Goal: Transaction & Acquisition: Purchase product/service

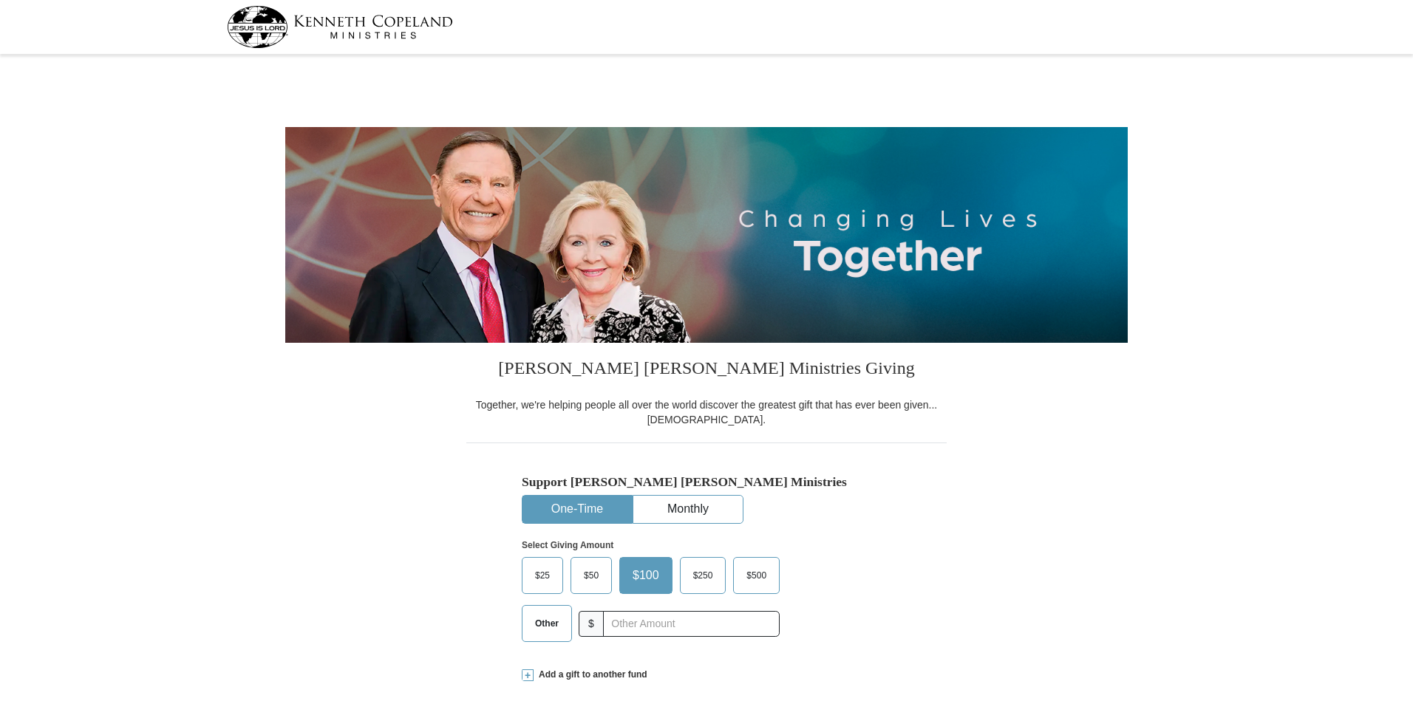
select select "[GEOGRAPHIC_DATA]"
click at [550, 617] on span "Other" at bounding box center [547, 624] width 38 height 22
click at [0, 0] on input "Other" at bounding box center [0, 0] width 0 height 0
type input "235"
click at [531, 676] on span at bounding box center [528, 676] width 12 height 12
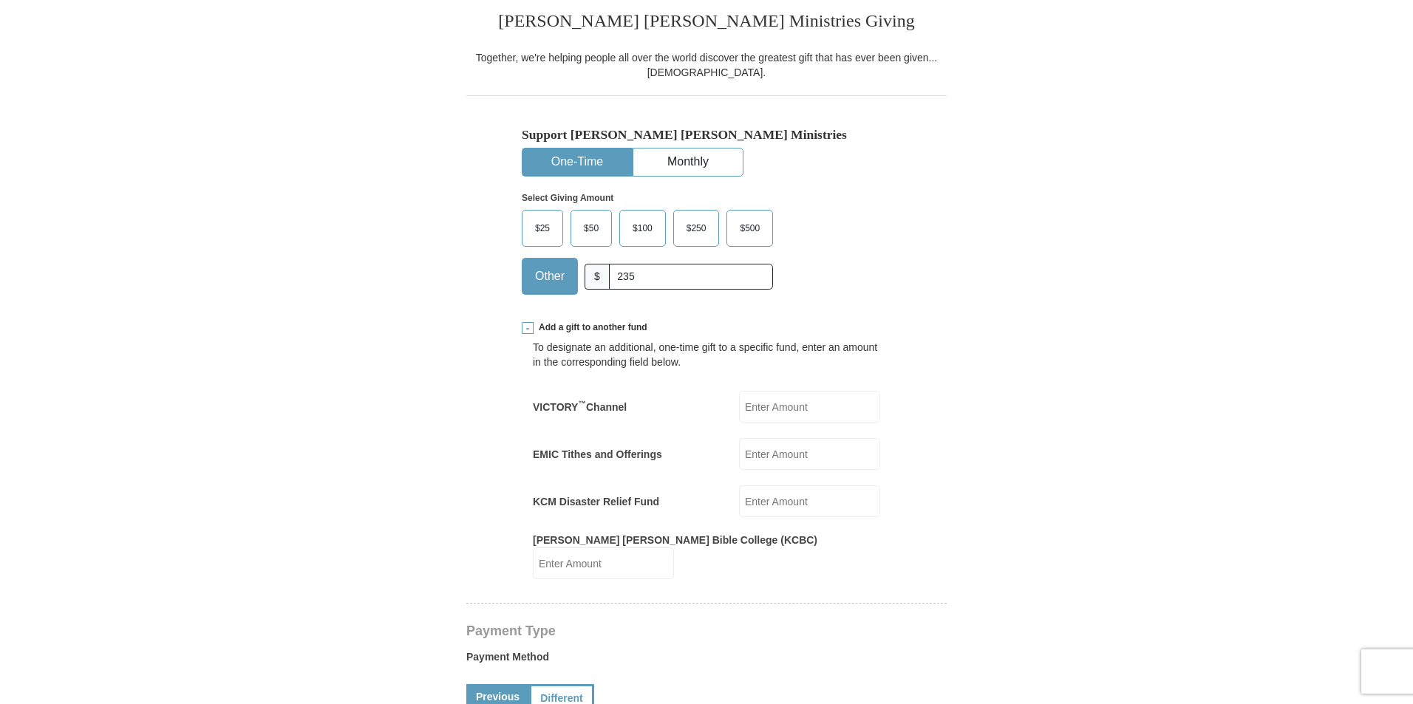
scroll to position [370, 0]
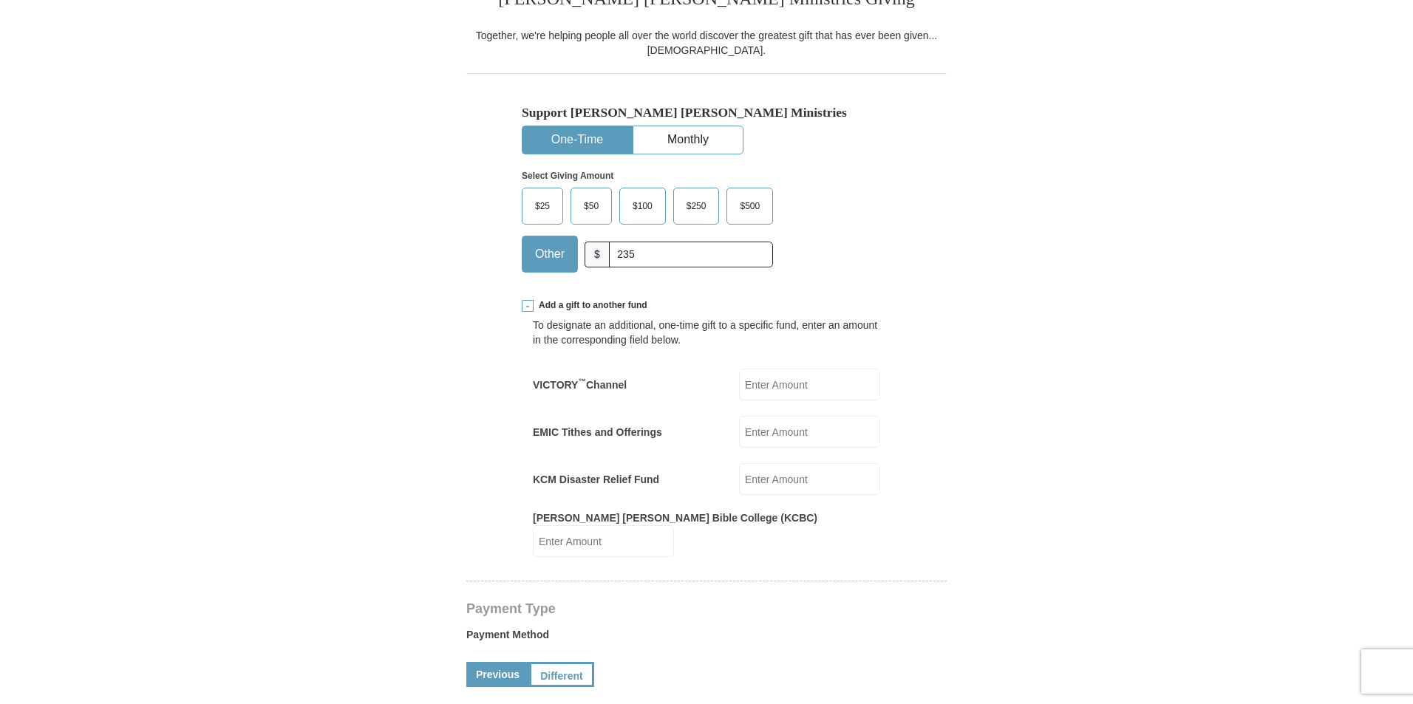
click at [531, 305] on span at bounding box center [528, 306] width 12 height 12
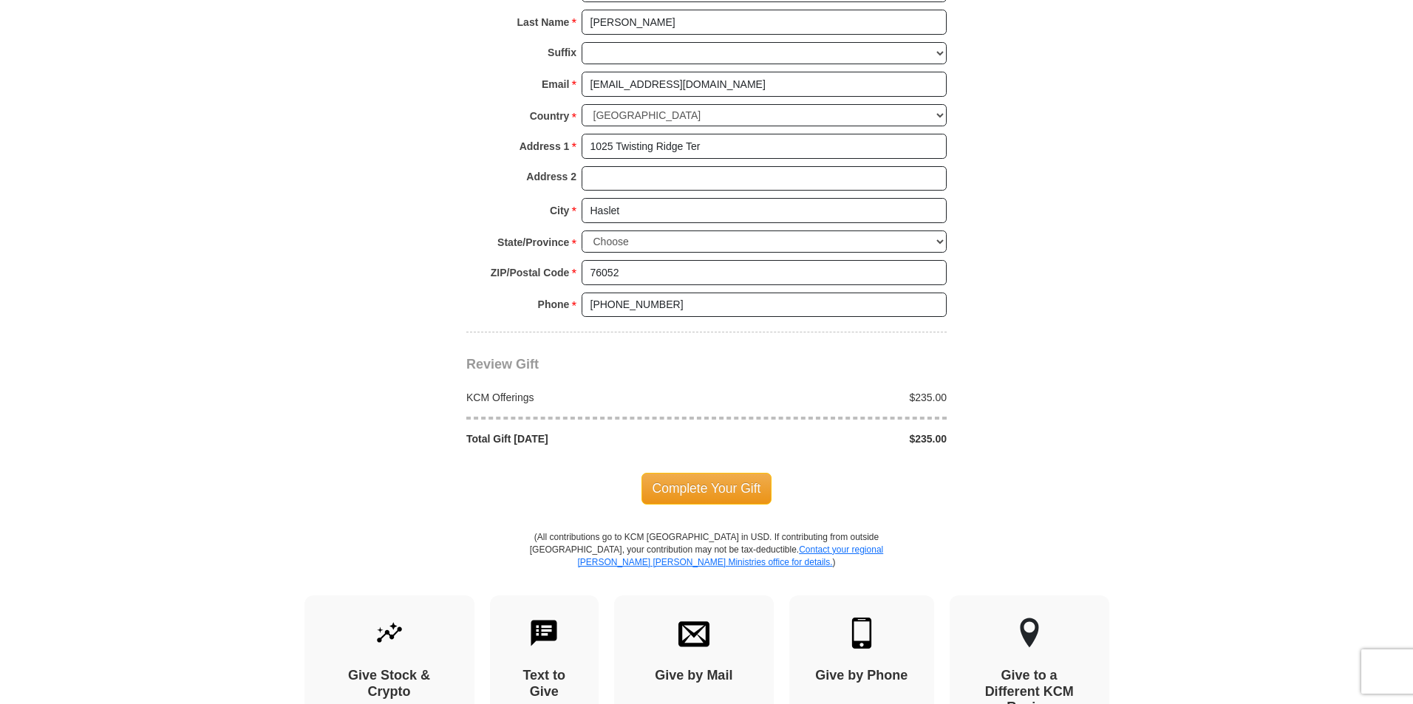
scroll to position [1183, 0]
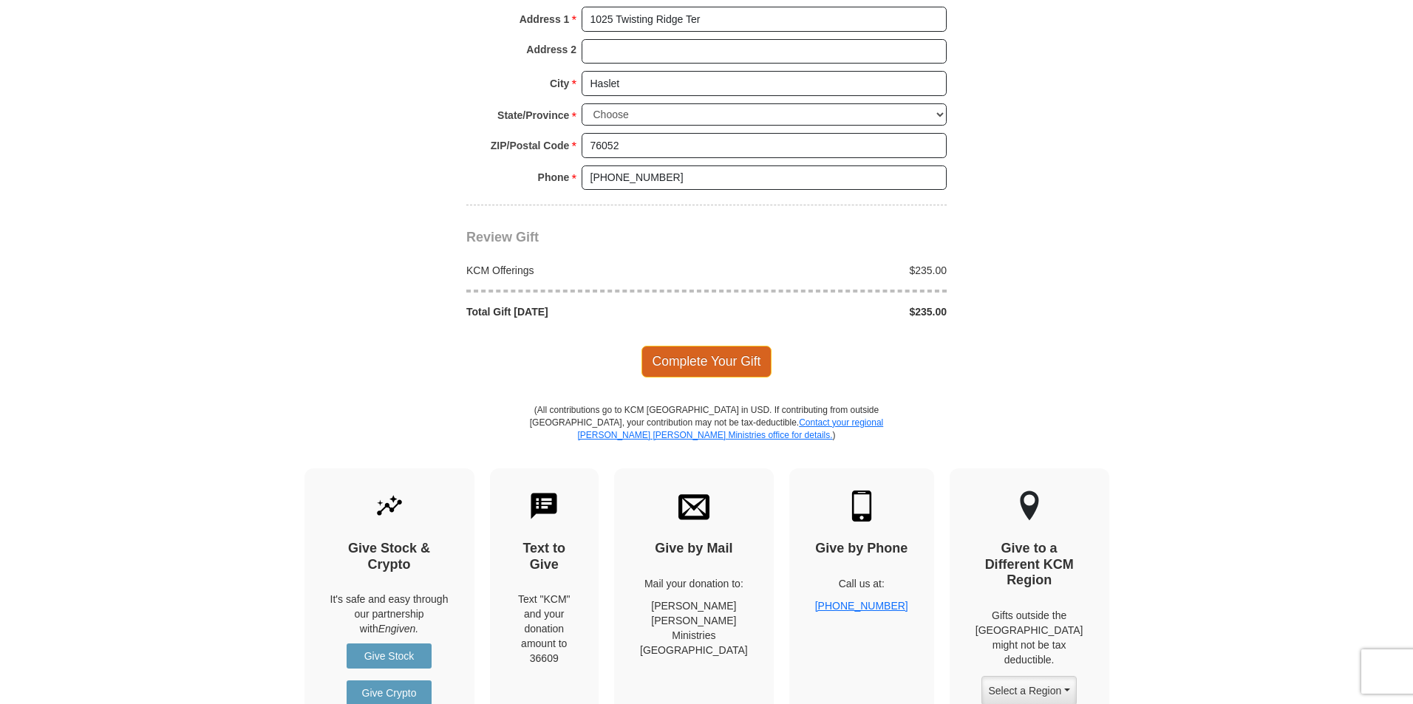
click at [712, 365] on span "Complete Your Gift" at bounding box center [707, 361] width 131 height 31
